Goal: Use online tool/utility: Utilize a website feature to perform a specific function

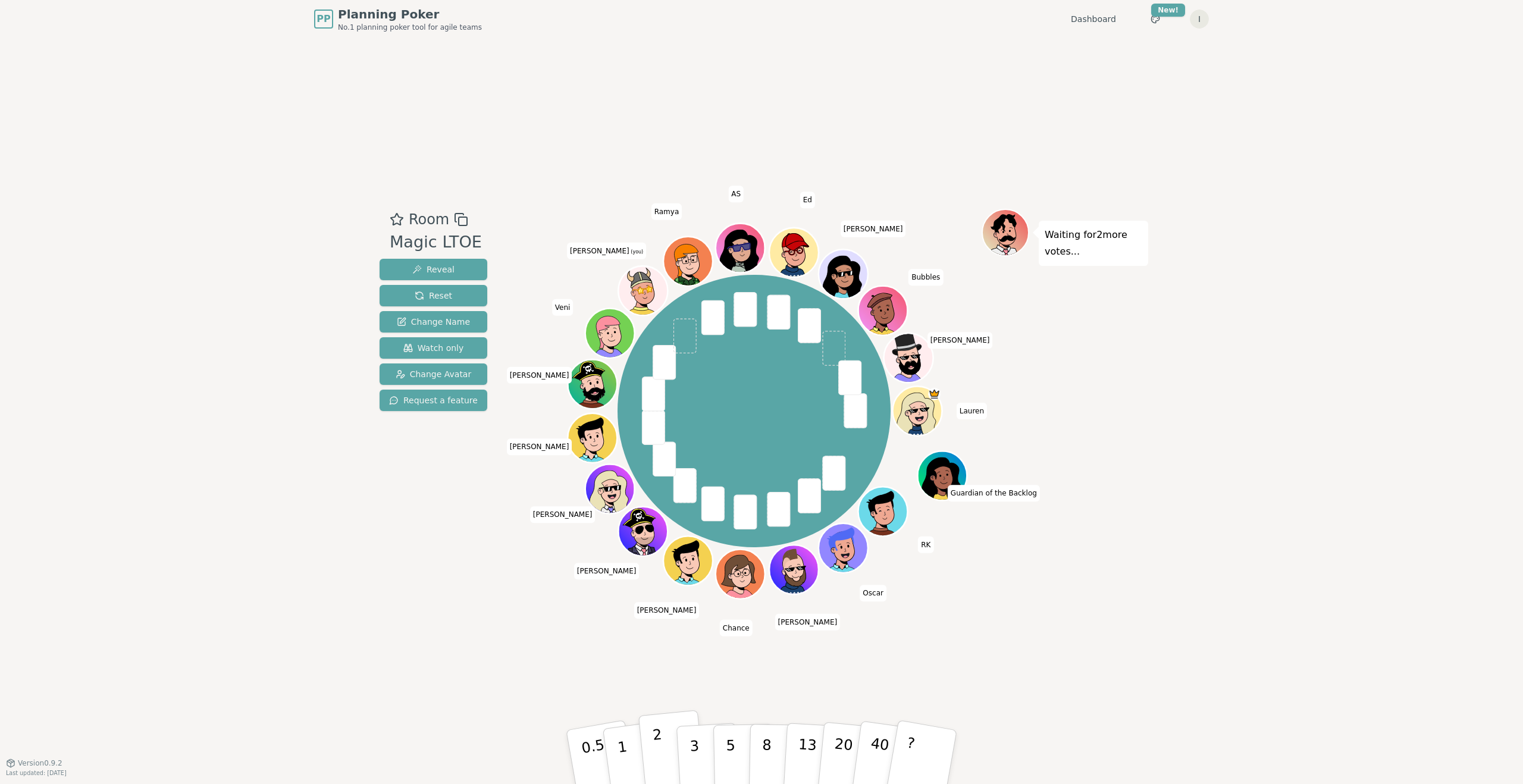
click at [671, 741] on button "2" at bounding box center [673, 757] width 68 height 94
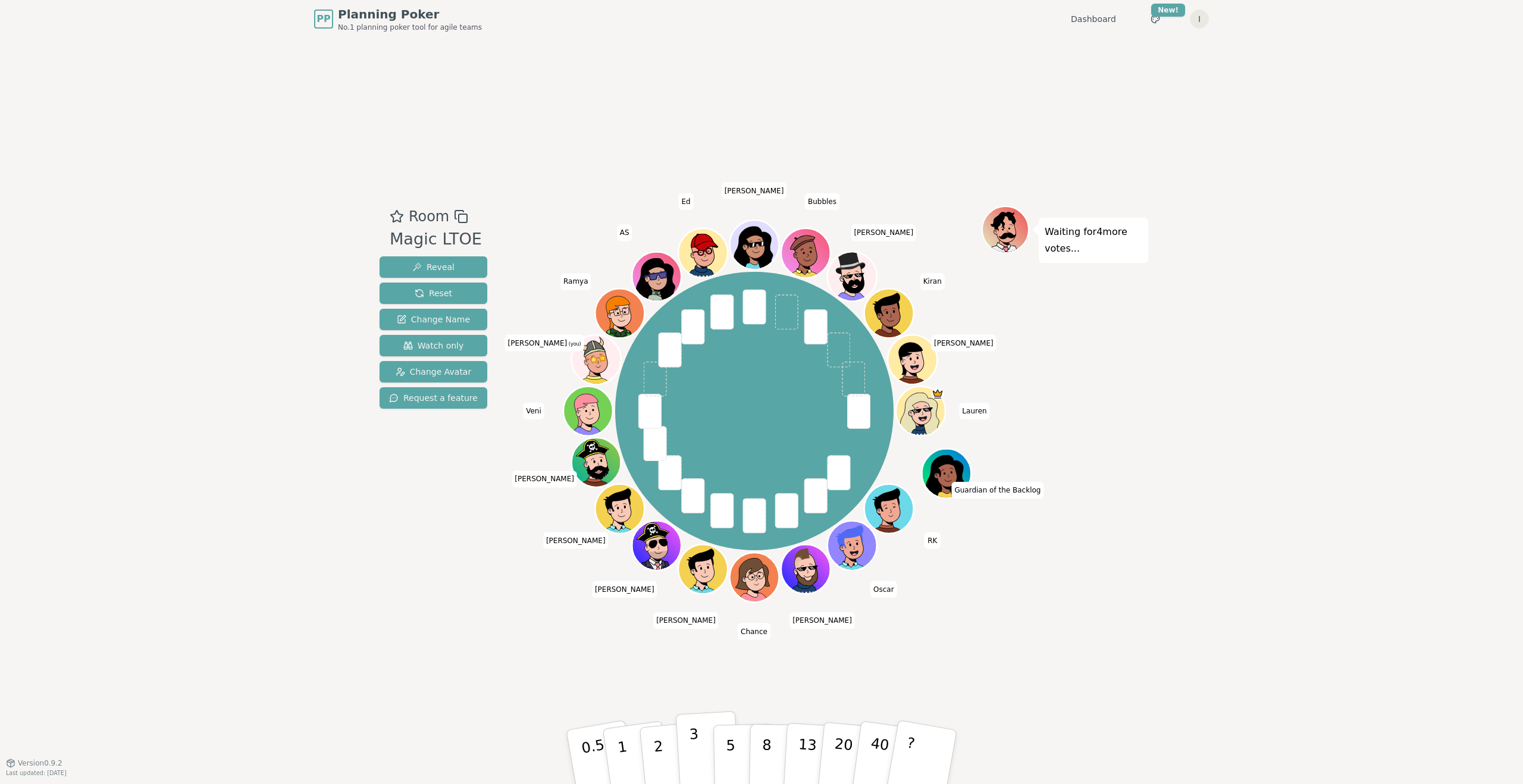
click at [692, 736] on p "3" at bounding box center [695, 758] width 13 height 65
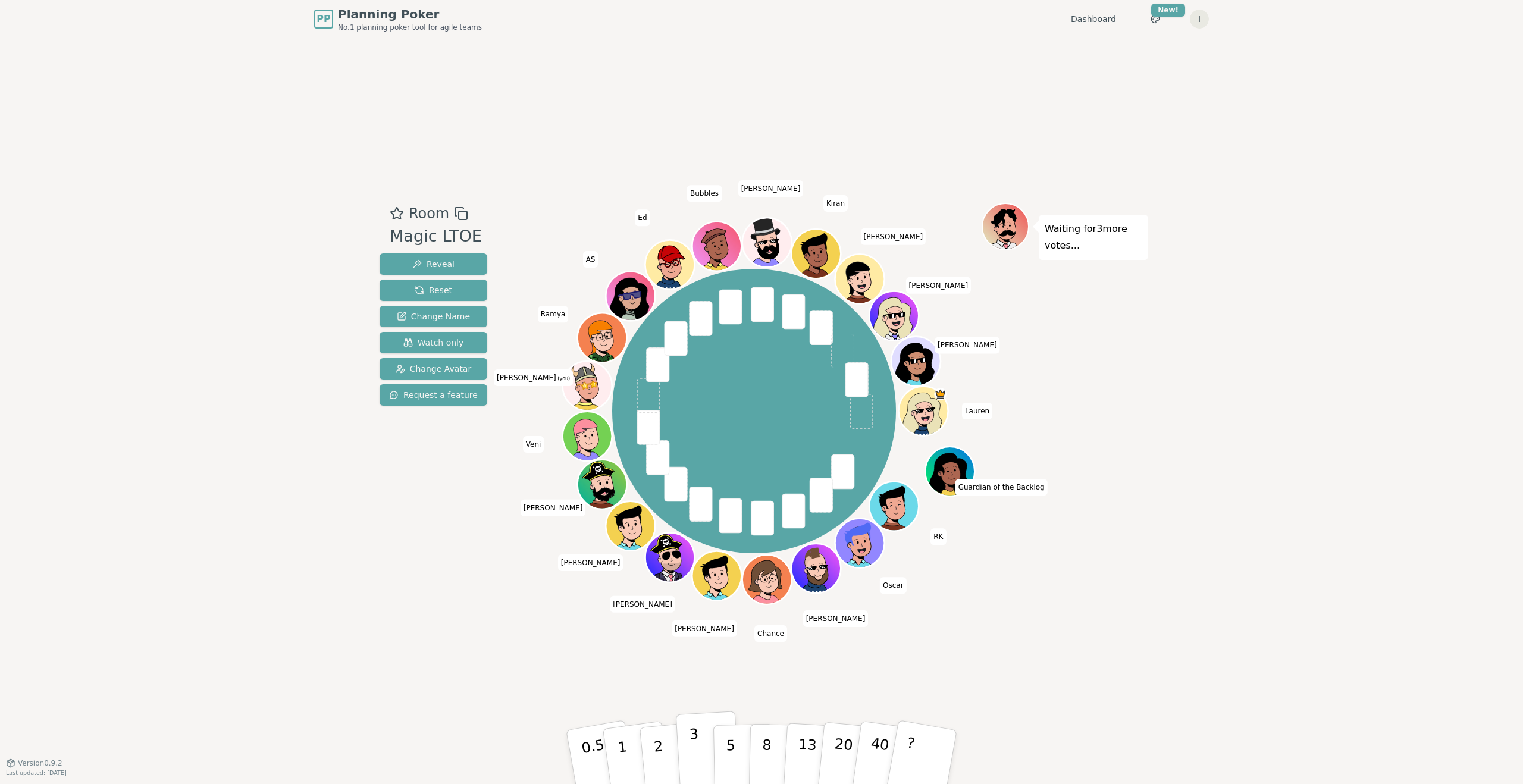
click at [695, 756] on p "3" at bounding box center [695, 758] width 13 height 65
click at [739, 753] on button "5" at bounding box center [744, 757] width 61 height 90
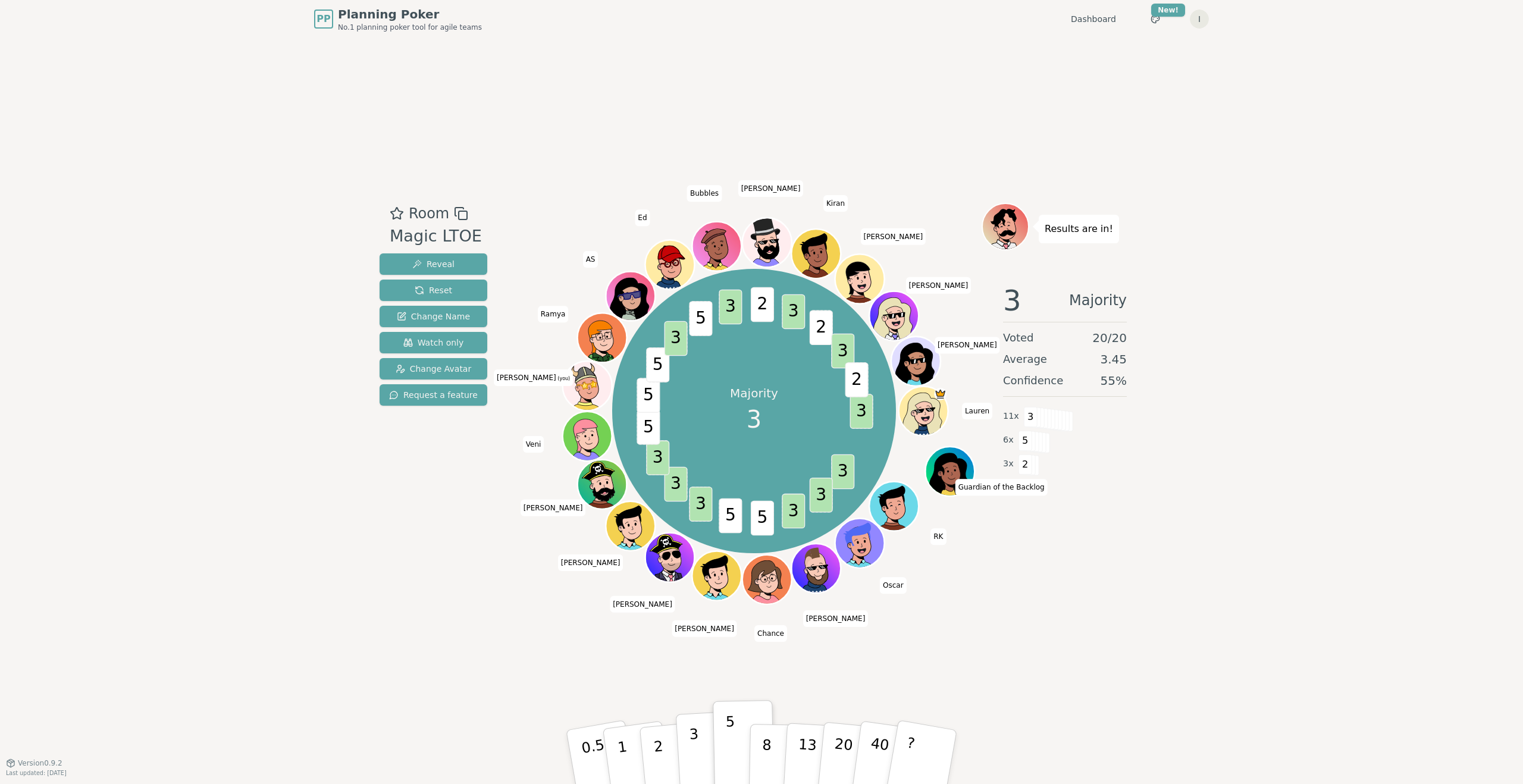
click at [695, 739] on p "3" at bounding box center [695, 758] width 13 height 65
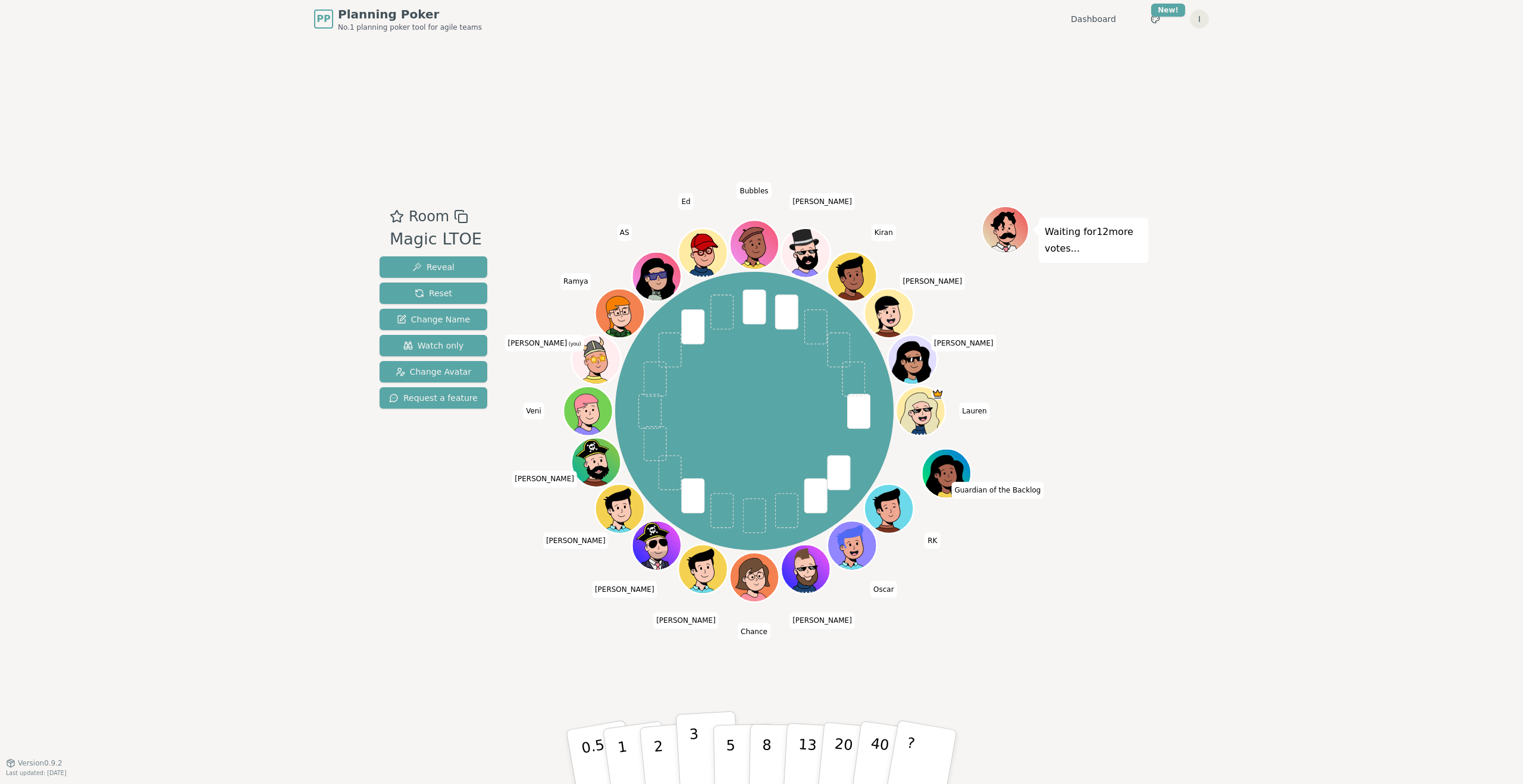
click at [688, 725] on button "3" at bounding box center [708, 757] width 65 height 93
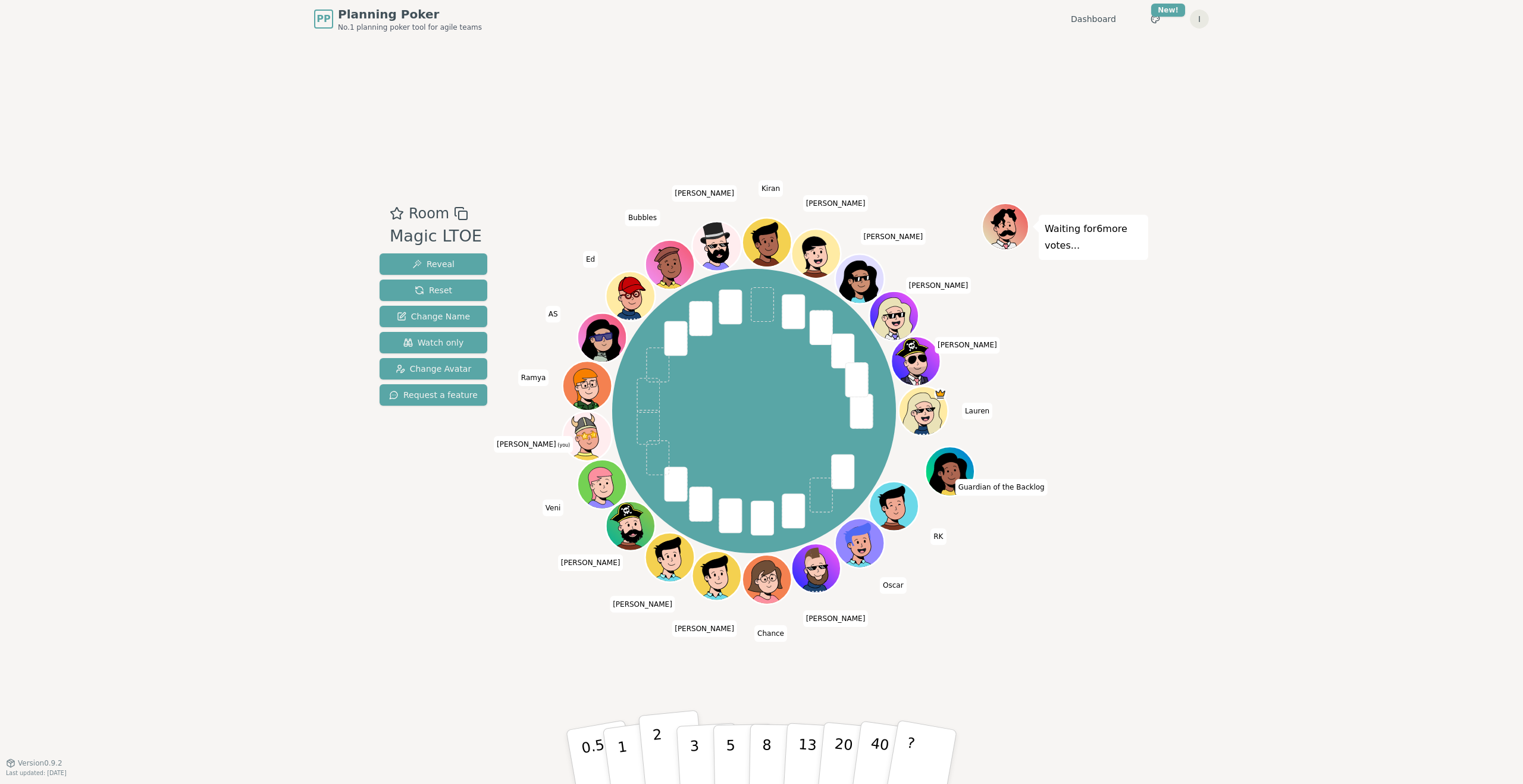
click at [662, 764] on p "2" at bounding box center [660, 758] width 16 height 65
click at [688, 746] on button "3" at bounding box center [708, 757] width 65 height 93
click at [628, 742] on button "1" at bounding box center [637, 757] width 71 height 96
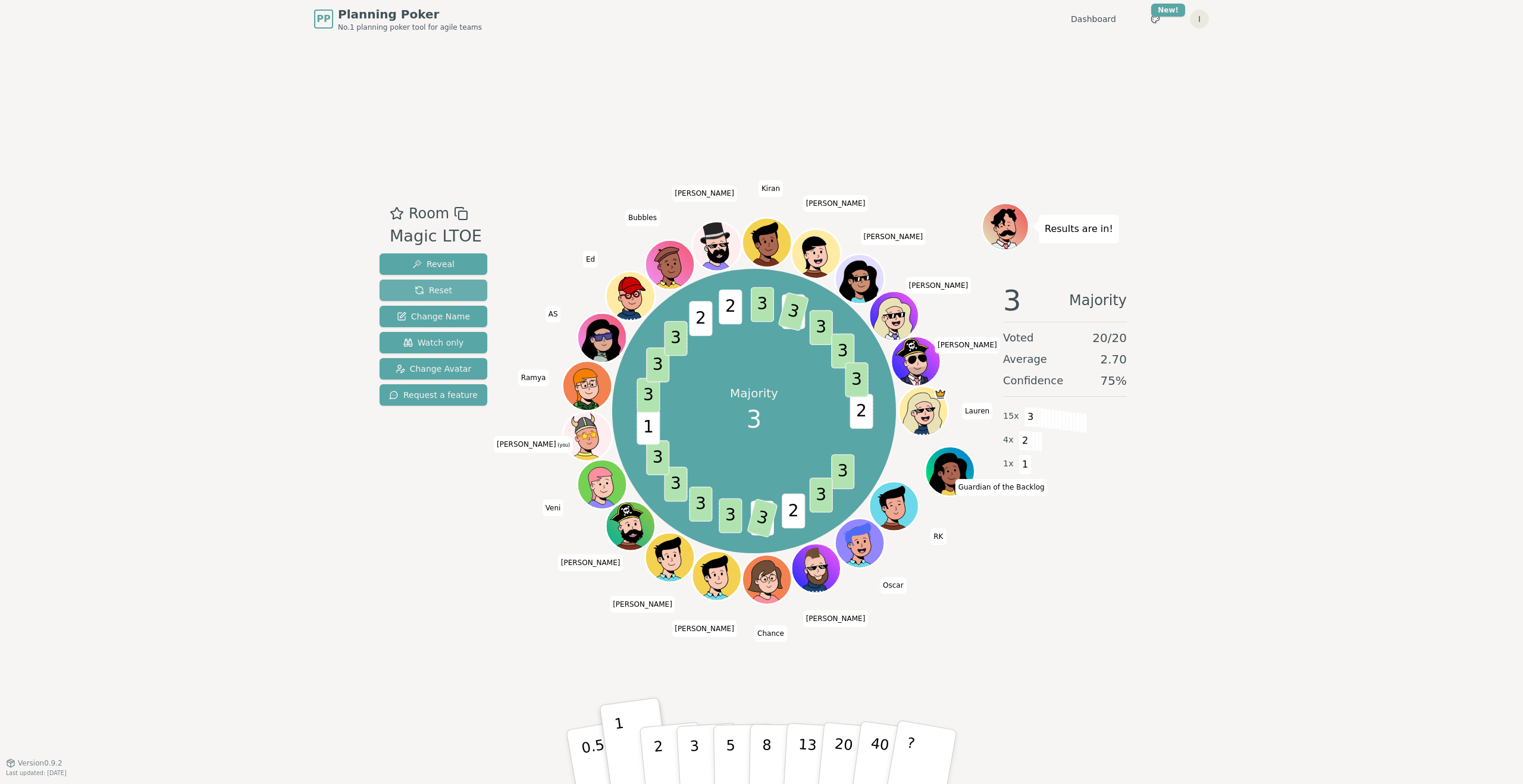
click at [444, 293] on span "Reset" at bounding box center [433, 290] width 38 height 12
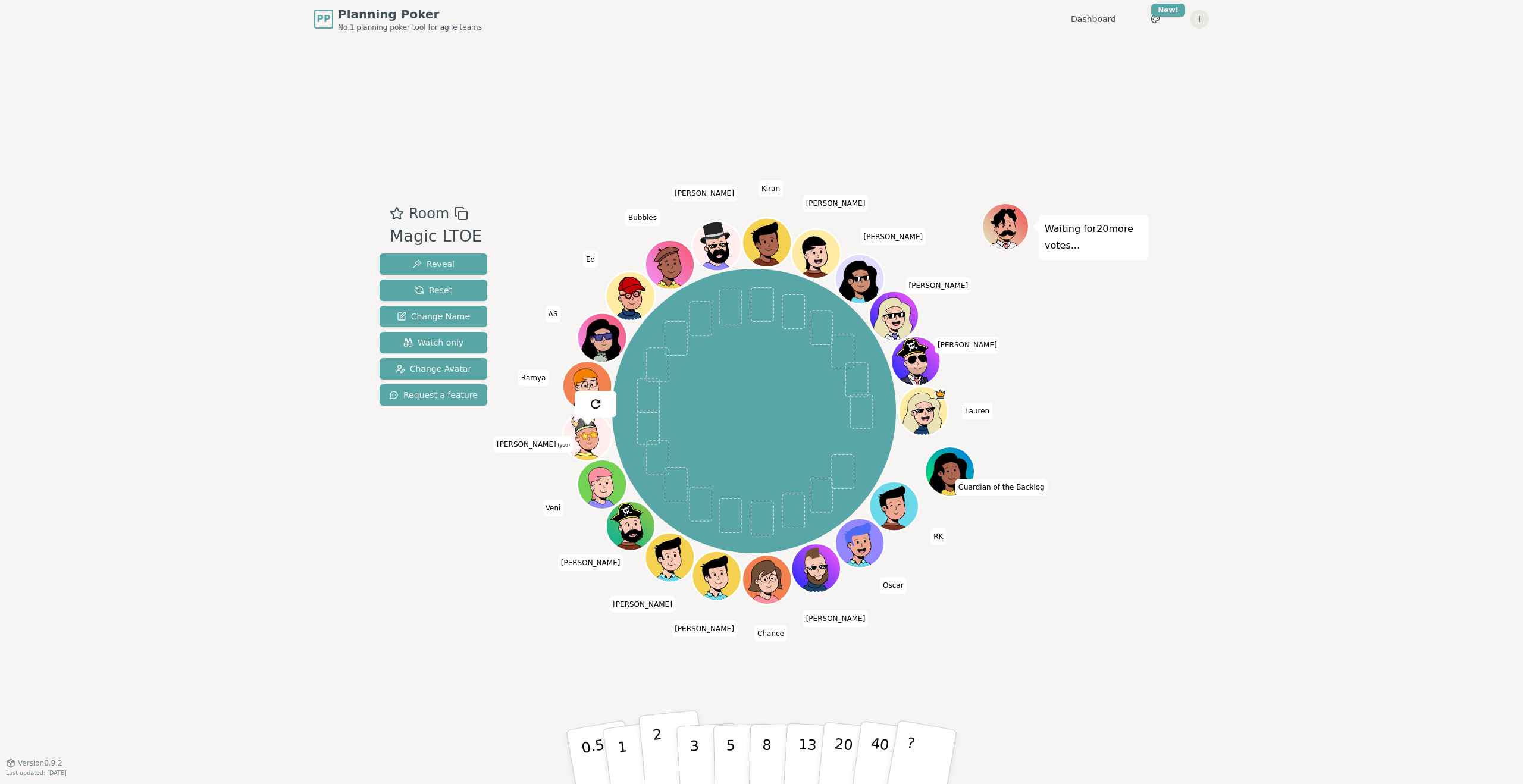
click at [664, 742] on button "2" at bounding box center [673, 757] width 68 height 94
